Goal: Find contact information: Find contact information

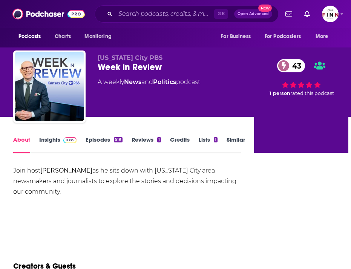
click at [61, 144] on link "Insights" at bounding box center [57, 144] width 37 height 17
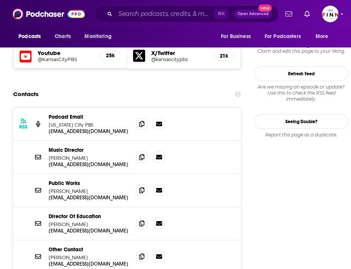
scroll to position [658, 0]
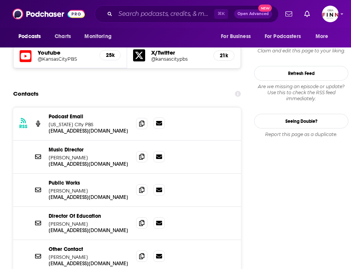
click at [160, 120] on icon at bounding box center [159, 123] width 6 height 6
click at [142, 120] on icon at bounding box center [141, 123] width 5 height 6
click at [142, 220] on icon at bounding box center [141, 223] width 5 height 6
drag, startPoint x: 85, startPoint y: 197, endPoint x: 44, endPoint y: 197, distance: 40.7
click at [44, 207] on div "Director Of Education [PERSON_NAME] [EMAIL_ADDRESS][DOMAIN_NAME] [EMAIL_ADDRESS…" at bounding box center [126, 223] width 227 height 33
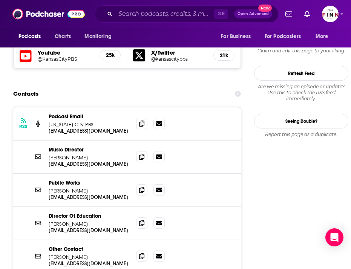
click at [44, 207] on div "Director Of Education [PERSON_NAME] [EMAIL_ADDRESS][DOMAIN_NAME] [EMAIL_ADDRESS…" at bounding box center [126, 223] width 227 height 33
click at [61, 221] on p "[PERSON_NAME]" at bounding box center [89, 224] width 81 height 6
copy div "[PERSON_NAME] [EMAIL_ADDRESS][DOMAIN_NAME]"
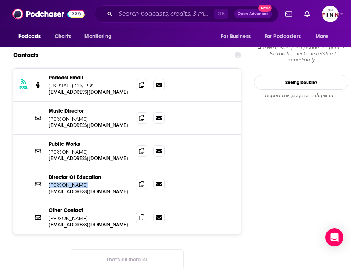
scroll to position [696, 0]
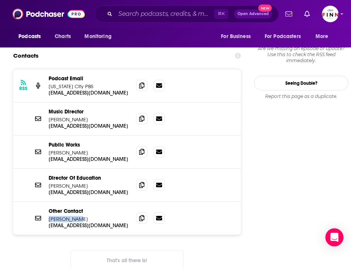
drag, startPoint x: 87, startPoint y: 195, endPoint x: 50, endPoint y: 196, distance: 36.9
click at [50, 216] on p "[PERSON_NAME]" at bounding box center [89, 219] width 81 height 6
click at [64, 222] on p "[EMAIL_ADDRESS][DOMAIN_NAME]" at bounding box center [89, 225] width 81 height 6
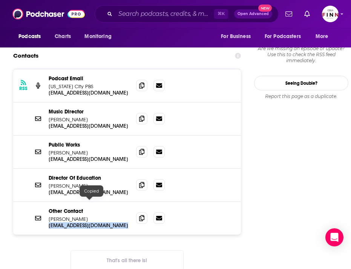
copy div "[EMAIL_ADDRESS][DOMAIN_NAME]"
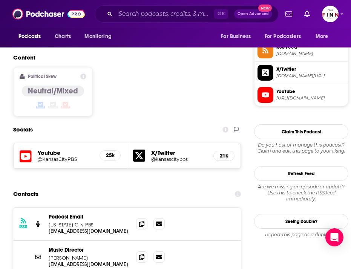
scroll to position [331, 0]
